Goal: Use online tool/utility: Utilize a website feature to perform a specific function

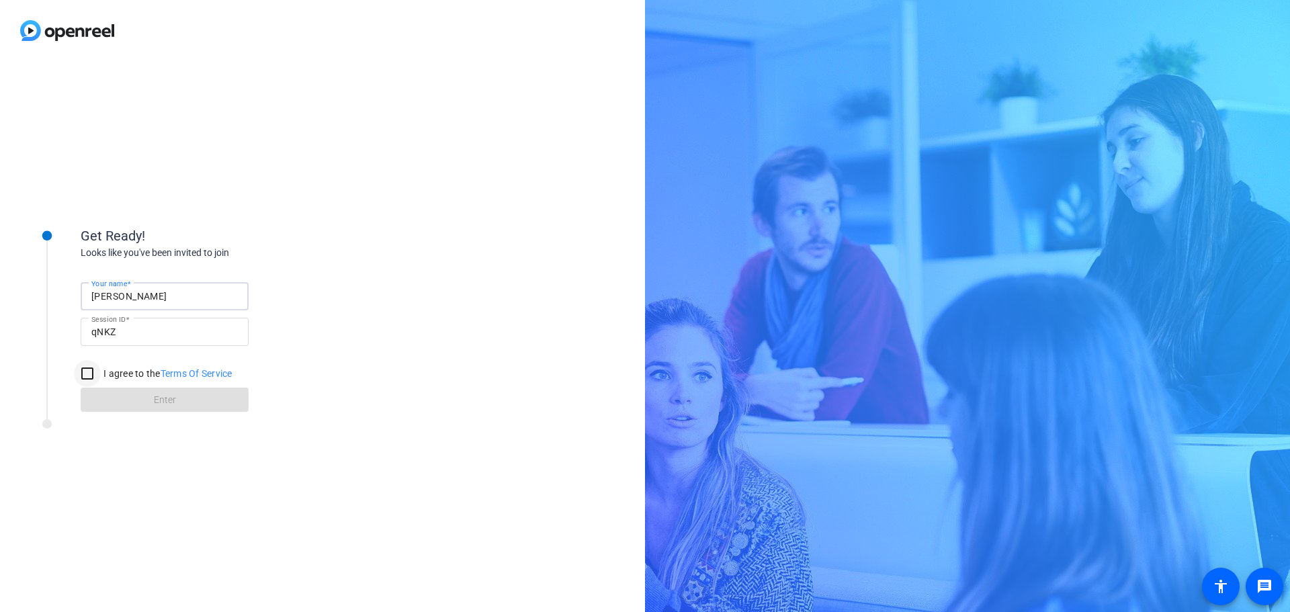
type input "[PERSON_NAME]"
click at [85, 377] on input "I agree to the Terms Of Service" at bounding box center [87, 373] width 27 height 27
checkbox input "true"
click at [129, 399] on span at bounding box center [165, 400] width 168 height 32
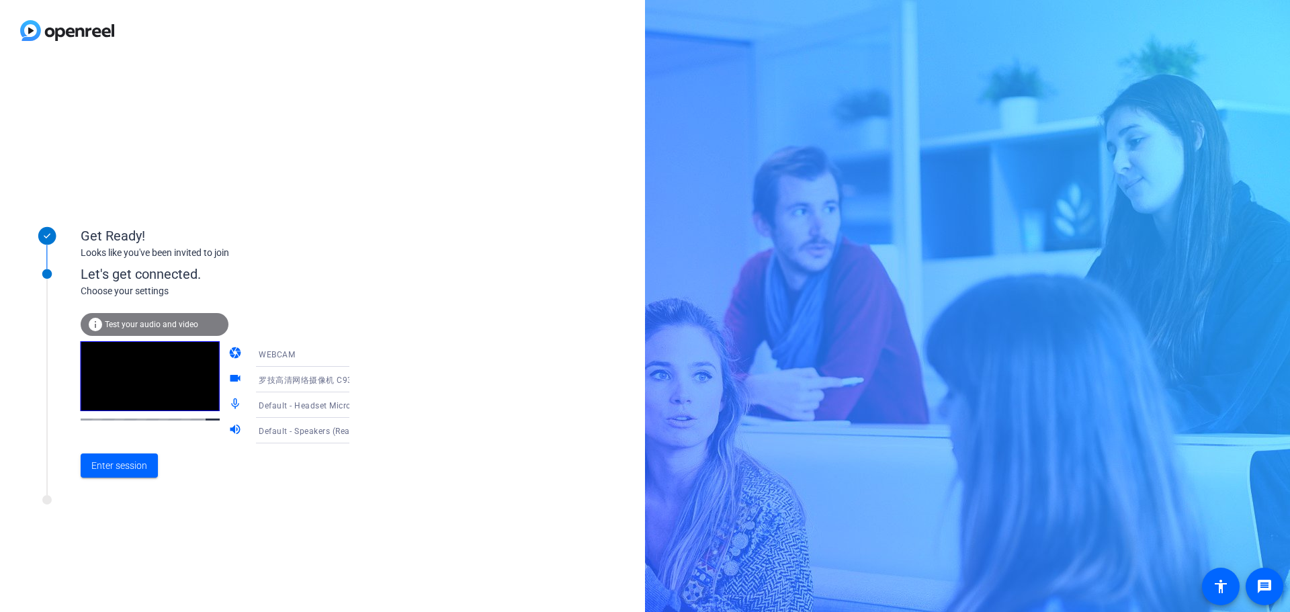
click at [355, 406] on icon at bounding box center [363, 405] width 16 height 16
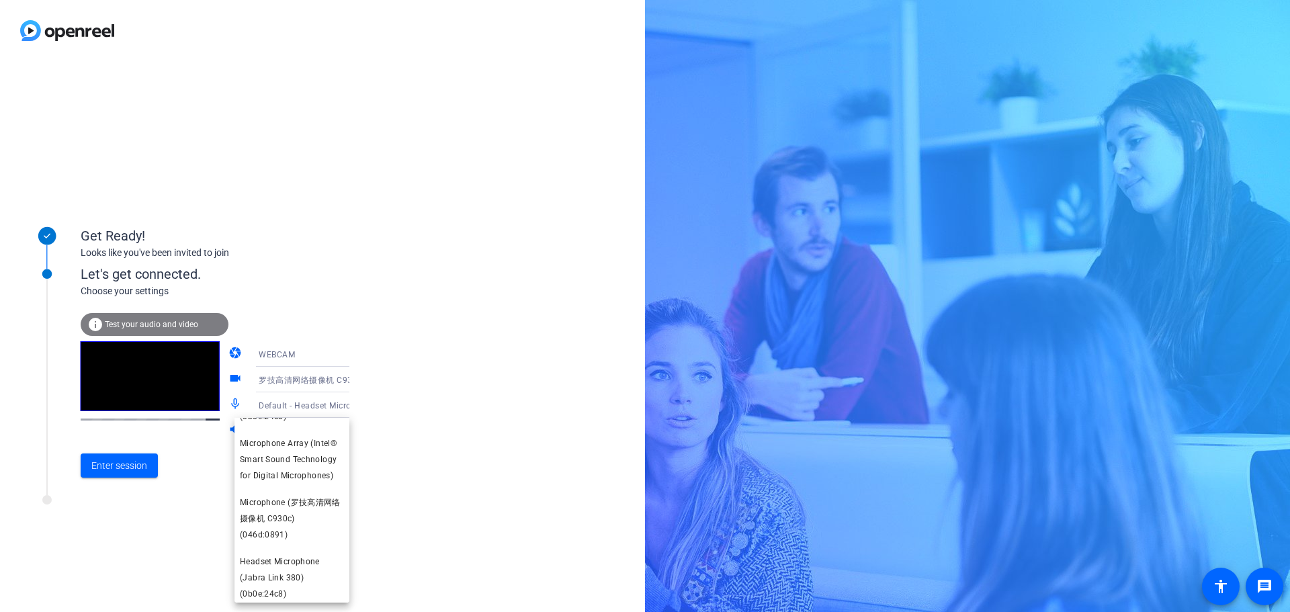
scroll to position [127, 0]
click at [267, 508] on span "Microphone (罗技高清网络摄像机 C930c) (046d:0891)" at bounding box center [292, 514] width 104 height 48
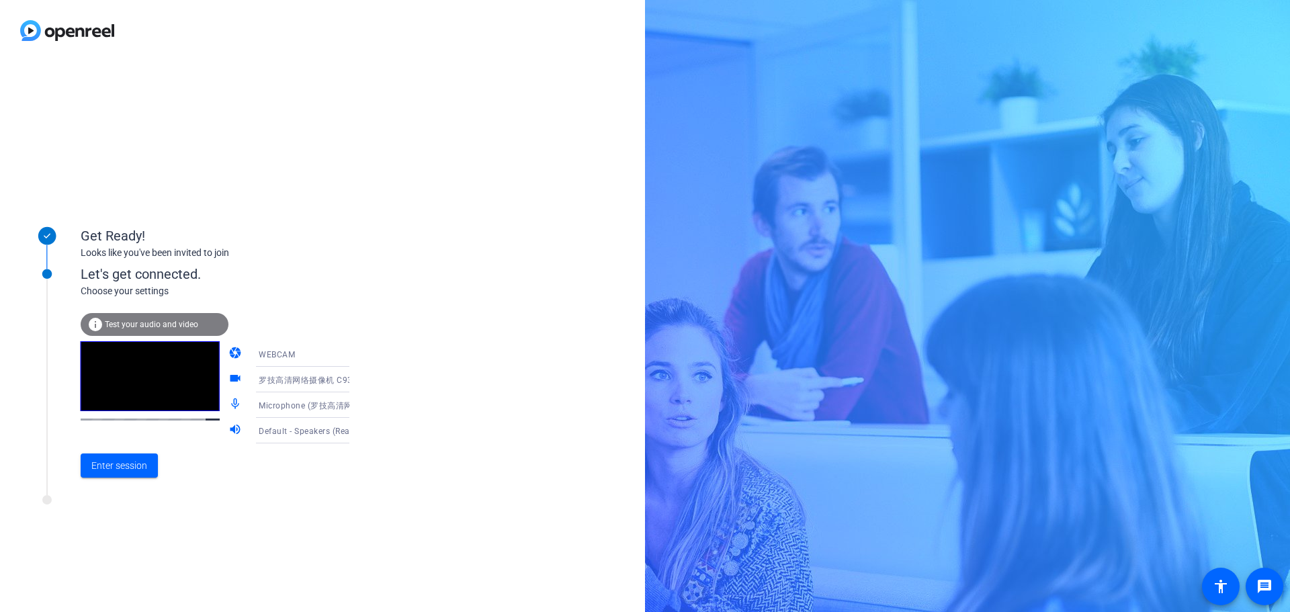
click at [355, 431] on icon at bounding box center [363, 431] width 16 height 16
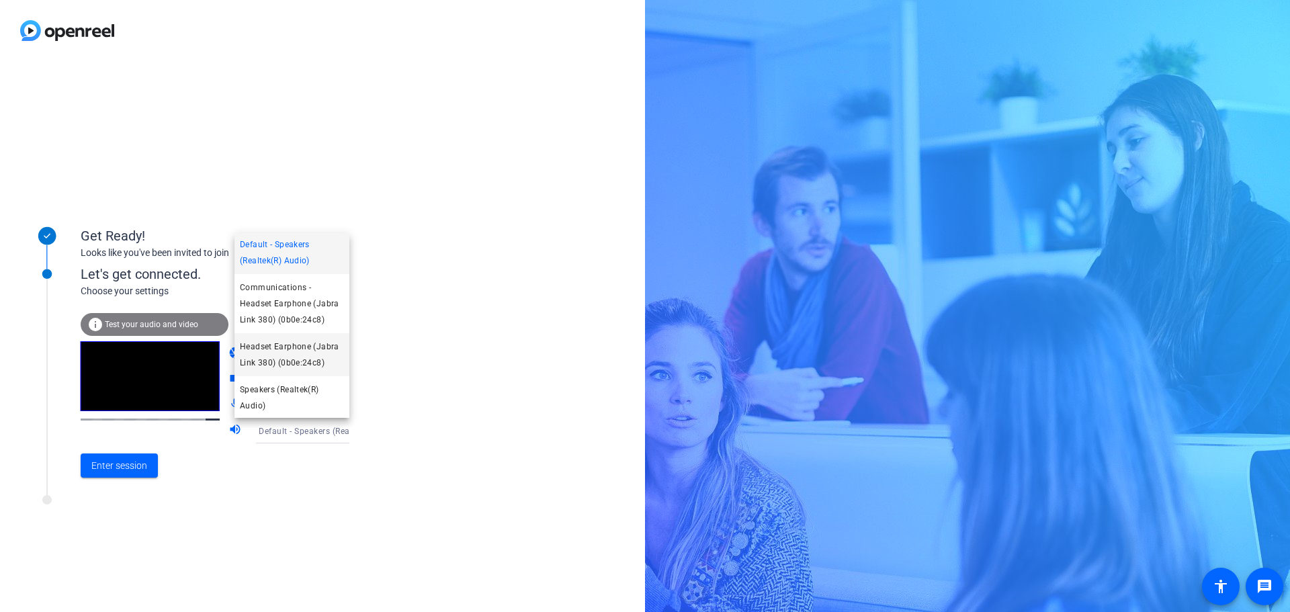
scroll to position [3, 0]
click at [292, 392] on span "Speakers (Realtek(R) Audio)" at bounding box center [292, 396] width 104 height 32
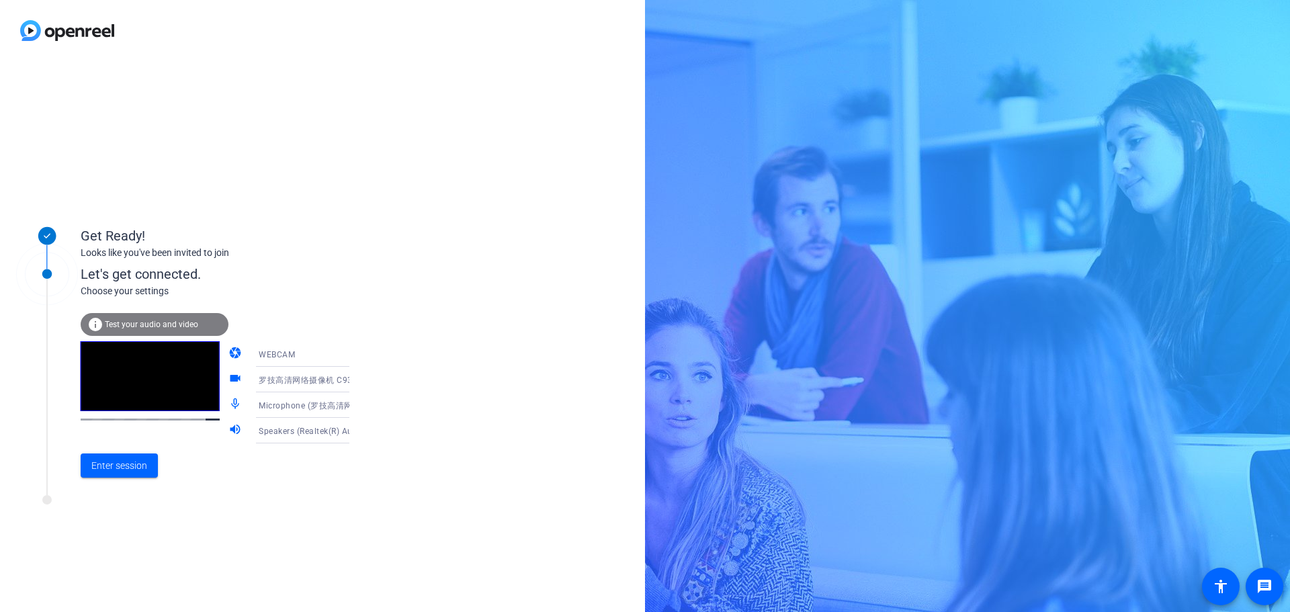
click at [355, 433] on icon at bounding box center [363, 431] width 16 height 16
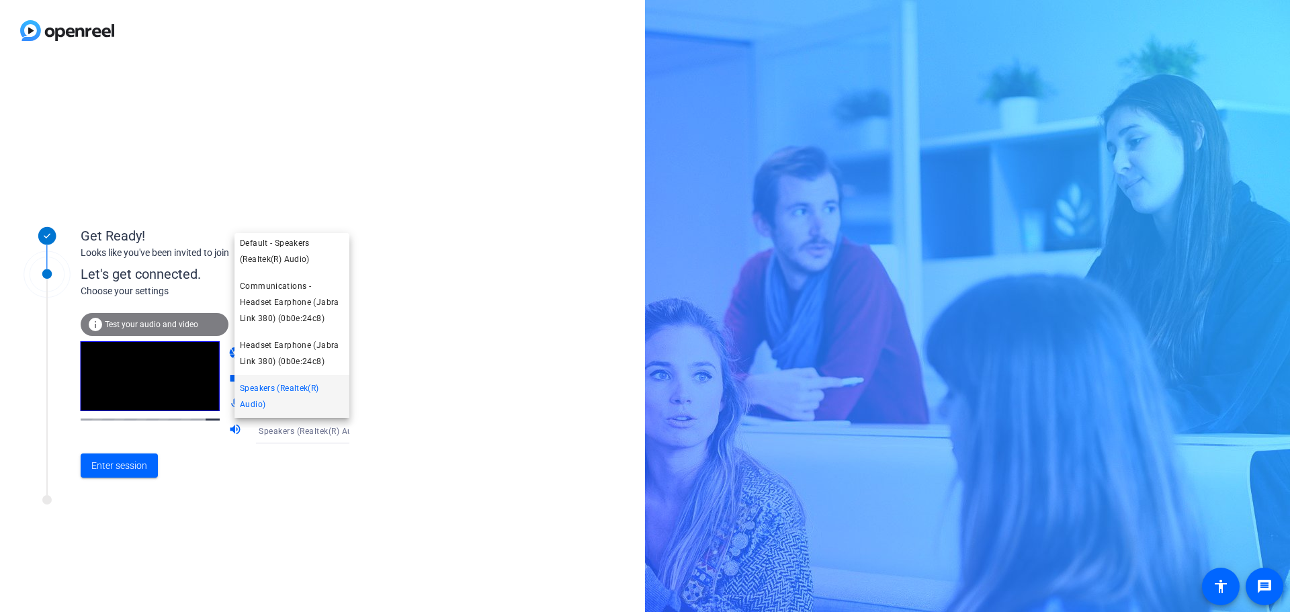
click at [309, 477] on div at bounding box center [645, 306] width 1290 height 612
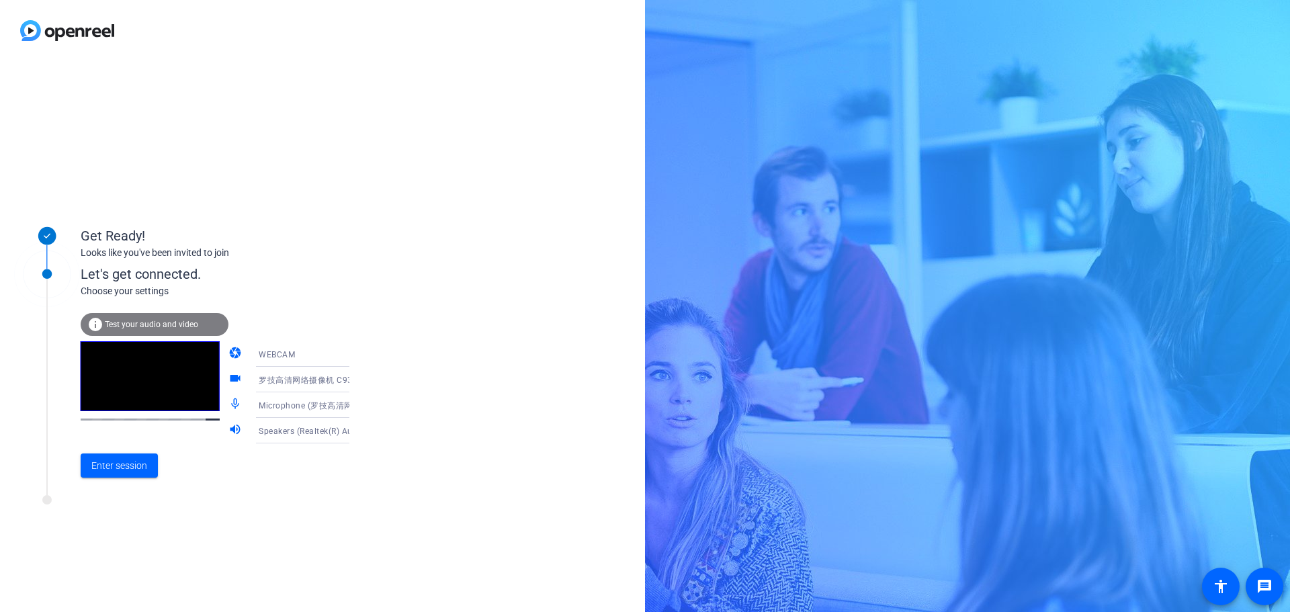
click at [153, 325] on span "Test your audio and video" at bounding box center [151, 324] width 93 height 9
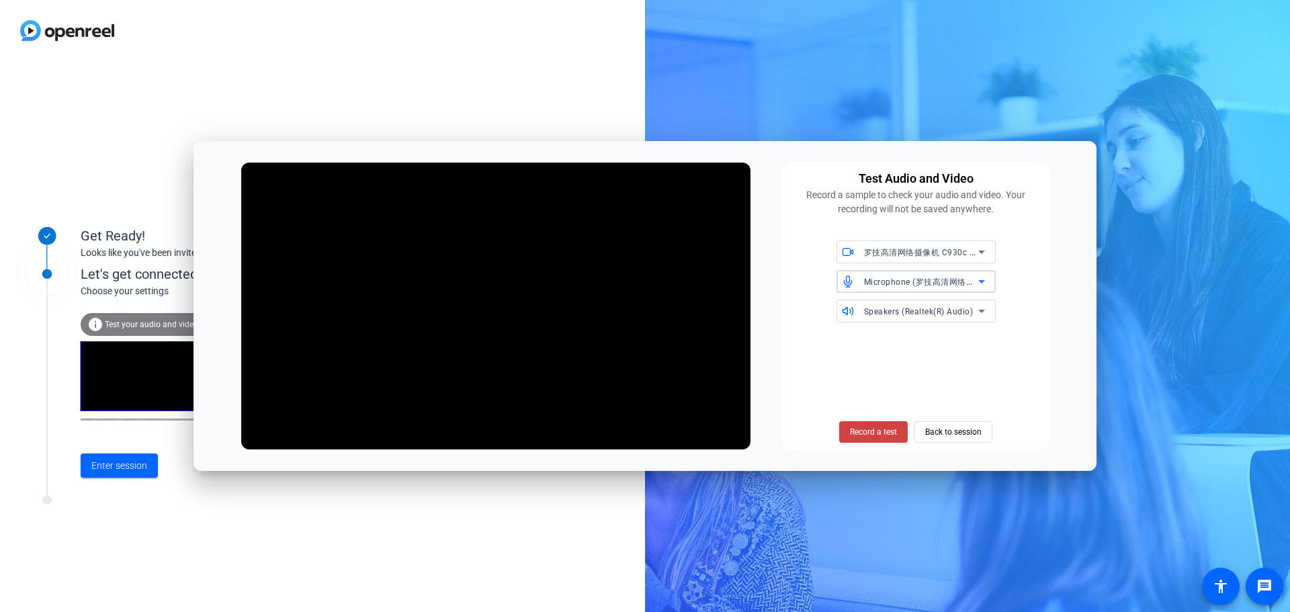
click at [976, 281] on icon at bounding box center [982, 282] width 16 height 16
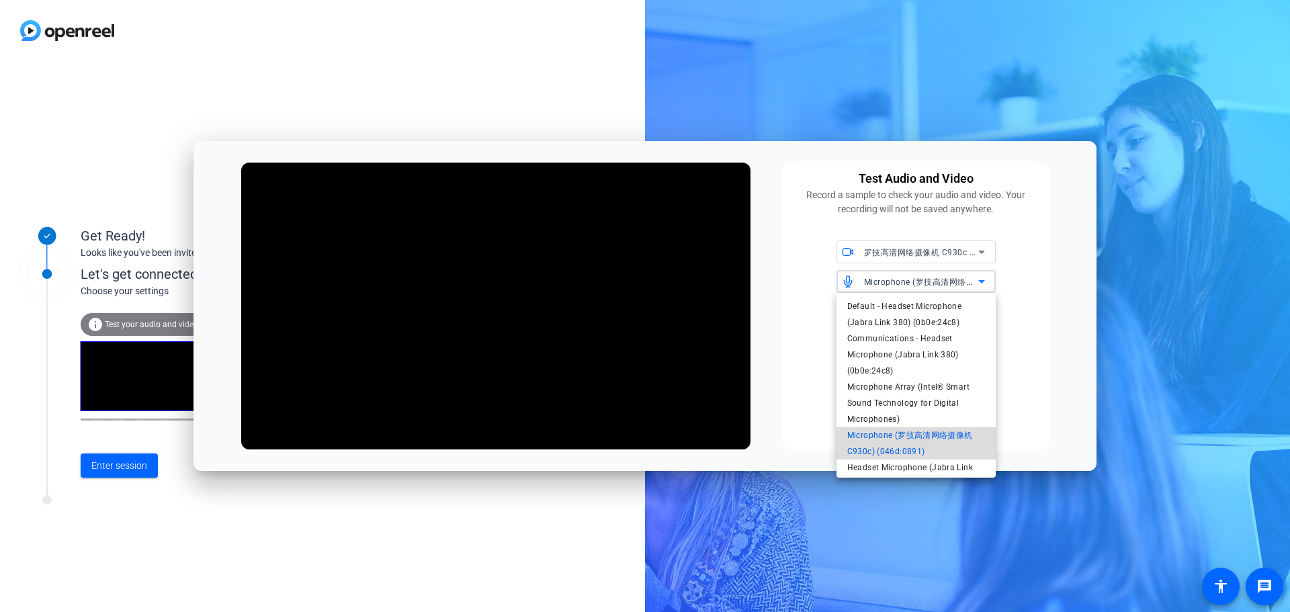
click at [940, 435] on span "Microphone (罗技高清网络摄像机 C930c) (046d:0891)" at bounding box center [916, 443] width 138 height 32
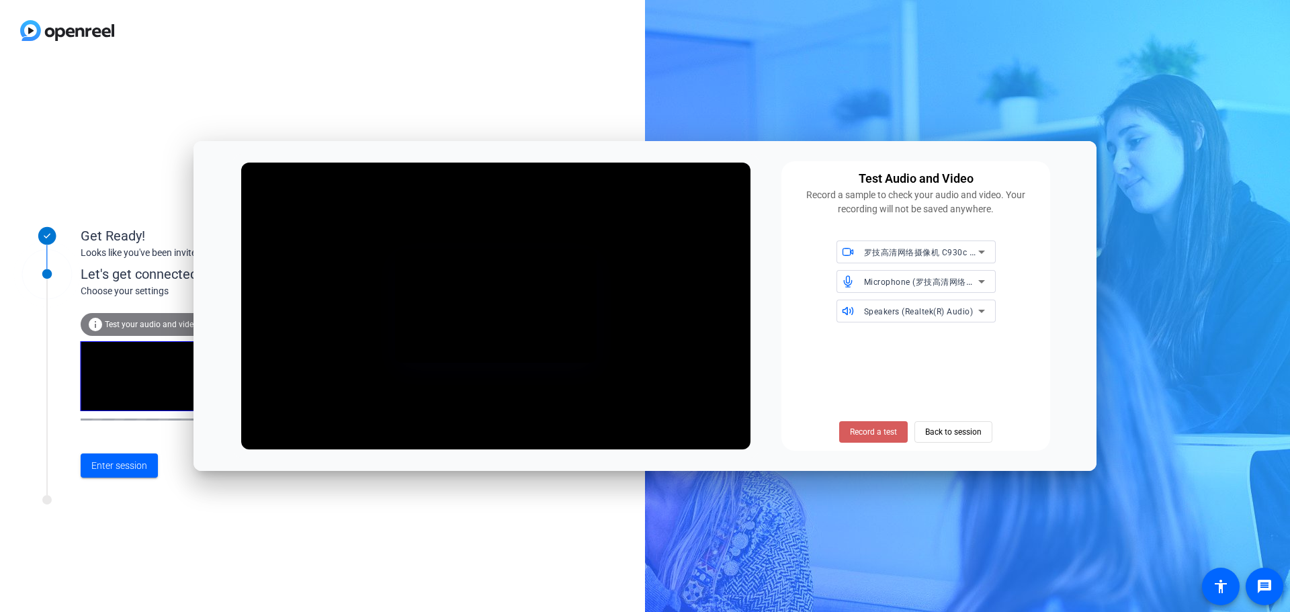
click at [882, 434] on span "Record a test" at bounding box center [873, 432] width 47 height 12
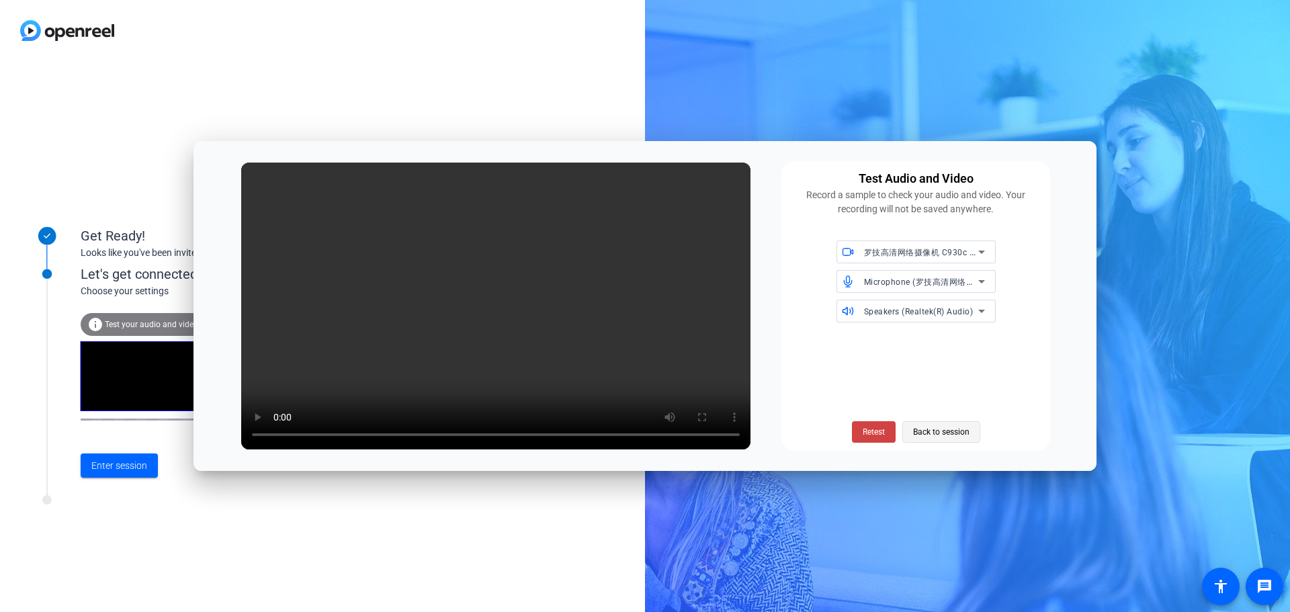
click at [939, 432] on span "Back to session" at bounding box center [941, 432] width 56 height 26
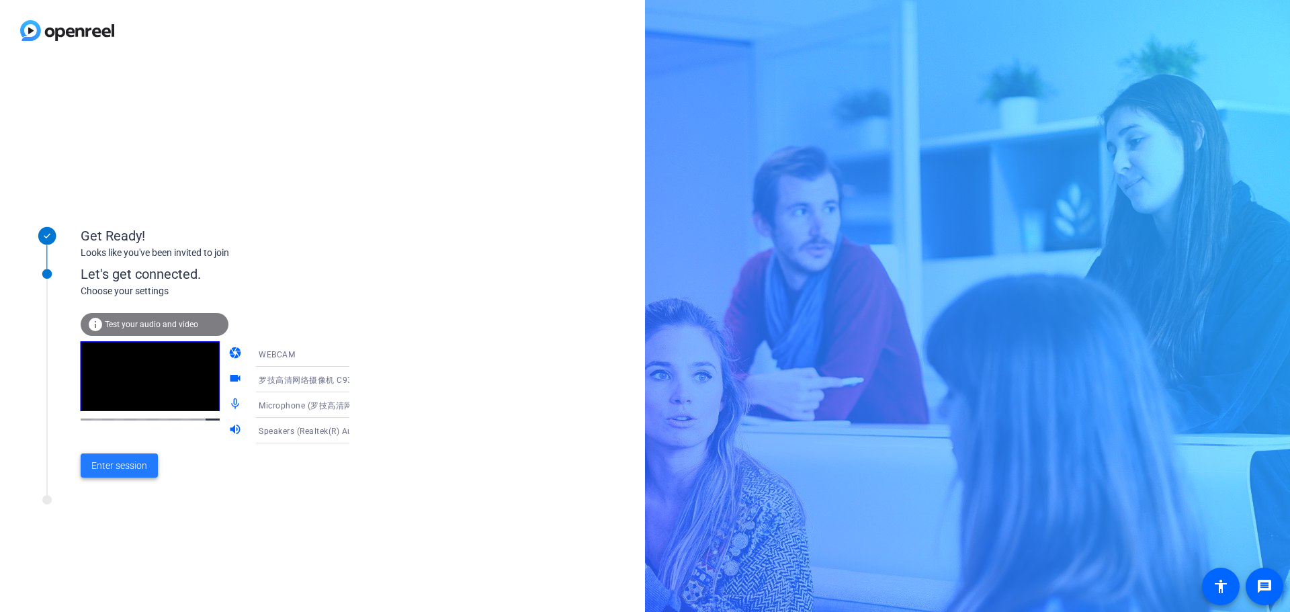
click at [116, 462] on span "Enter session" at bounding box center [119, 466] width 56 height 14
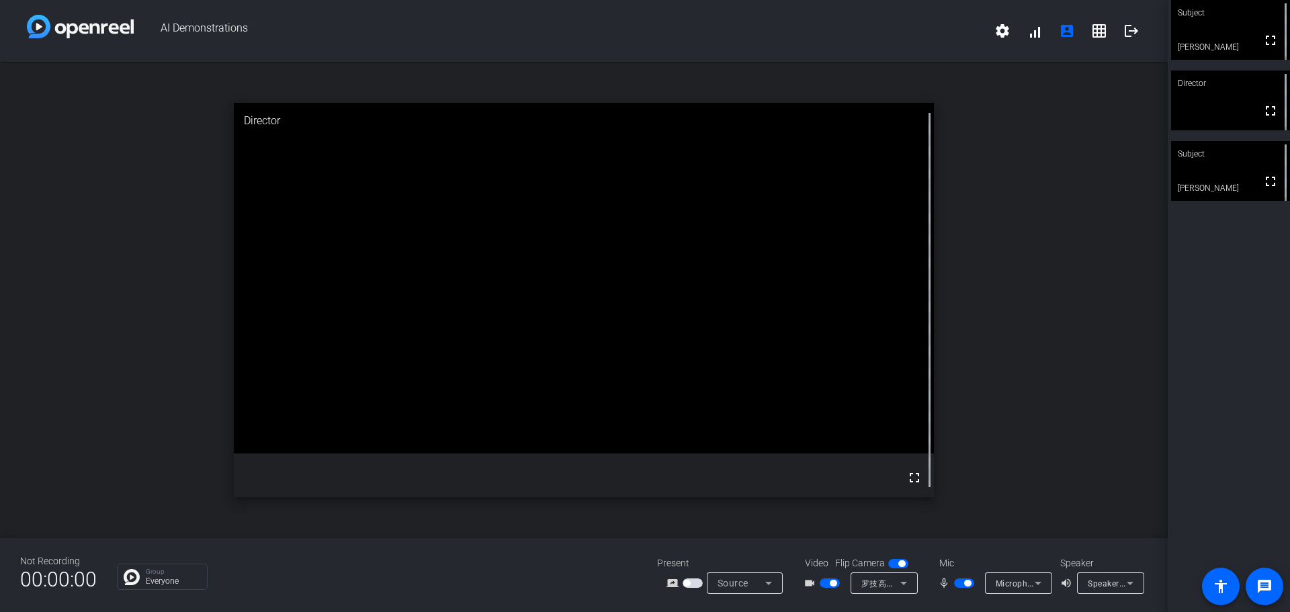
click at [692, 584] on span "button" at bounding box center [693, 583] width 20 height 9
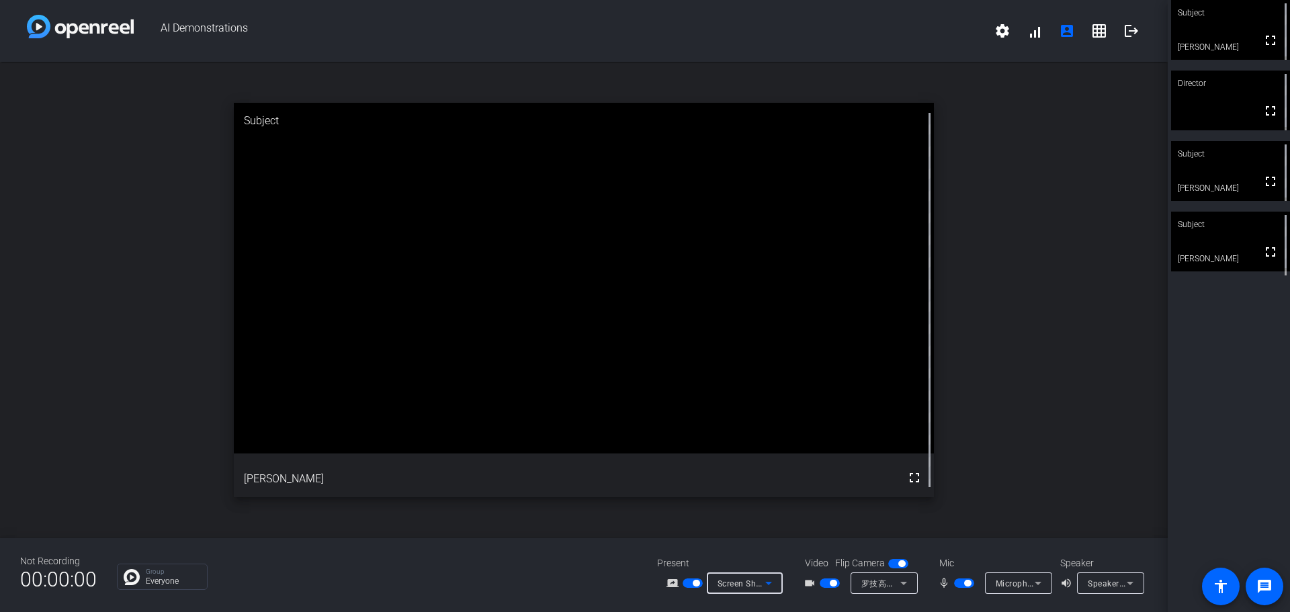
click at [770, 581] on icon at bounding box center [769, 583] width 16 height 16
click at [741, 531] on span "Screen Sharing" at bounding box center [741, 532] width 58 height 16
click at [694, 582] on span "button" at bounding box center [696, 583] width 7 height 7
click at [694, 582] on span "button" at bounding box center [693, 583] width 20 height 9
click at [683, 582] on span "button" at bounding box center [693, 583] width 20 height 9
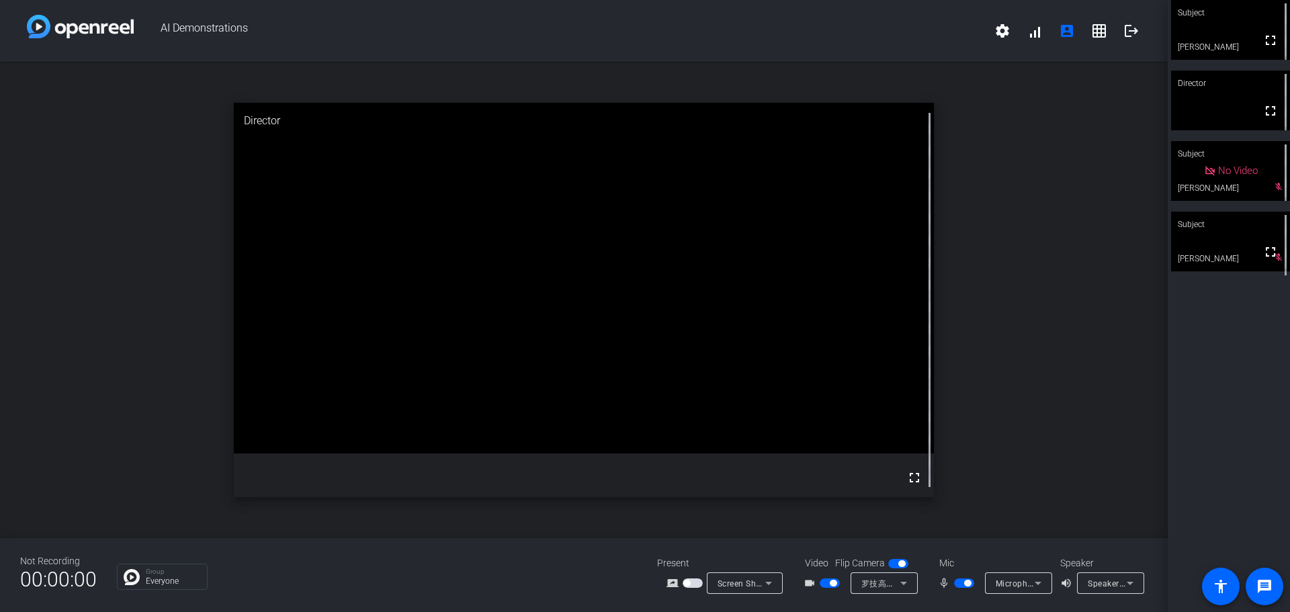
click at [692, 585] on span "button" at bounding box center [693, 583] width 20 height 9
